Goal: Task Accomplishment & Management: Complete application form

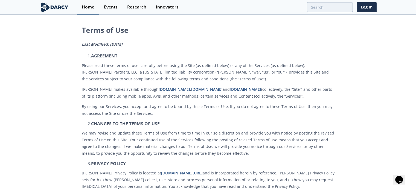
click at [89, 7] on div "Home" at bounding box center [88, 7] width 13 height 4
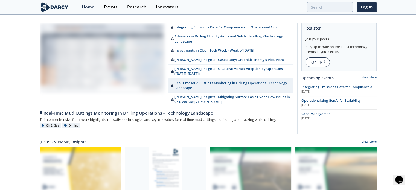
click at [321, 63] on link "Sign Up" at bounding box center [317, 61] width 24 height 9
